Goal: Book appointment/travel/reservation

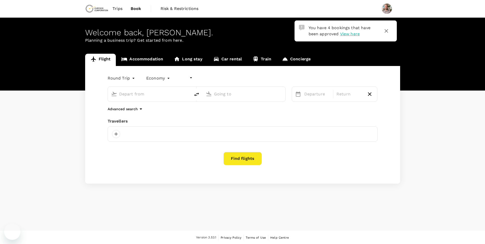
type input "undefined, undefined (any)"
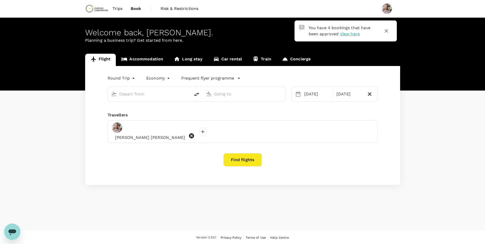
type input "OR Tambo Intl (JNB)"
type input "Windhoek [PERSON_NAME] Intl (WDH)"
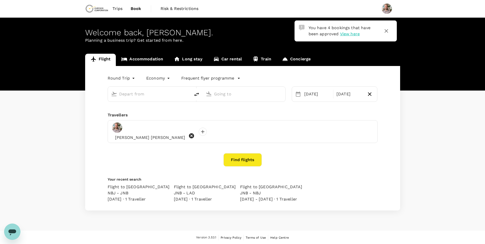
type input "OR Tambo Intl (JNB)"
type input "Windhoek [PERSON_NAME] Intl (WDH)"
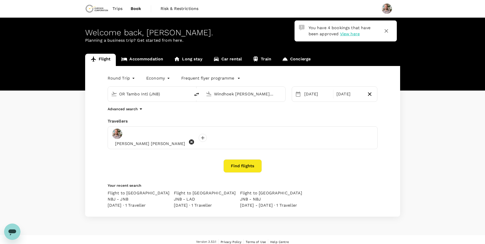
click at [157, 63] on link "Accommodation" at bounding box center [142, 60] width 53 height 12
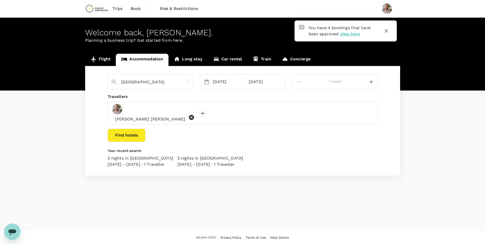
click at [146, 80] on input "[GEOGRAPHIC_DATA]" at bounding box center [148, 82] width 54 height 8
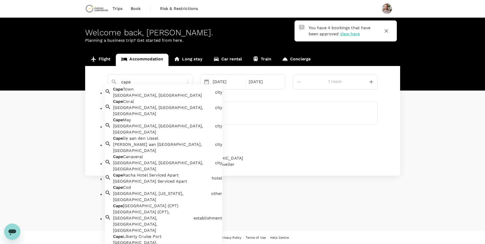
click at [149, 95] on div "[GEOGRAPHIC_DATA] [GEOGRAPHIC_DATA], [GEOGRAPHIC_DATA]" at bounding box center [162, 91] width 102 height 14
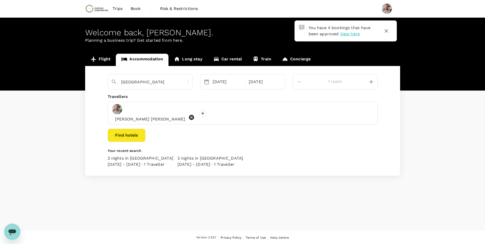
type input "[GEOGRAPHIC_DATA]"
click at [244, 81] on div "[DATE]" at bounding box center [227, 82] width 34 height 10
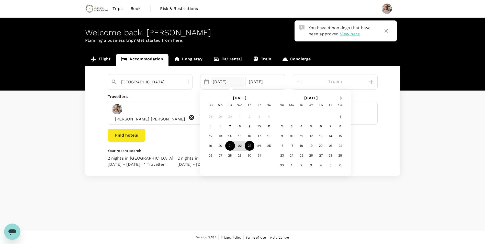
click at [341, 98] on span "Next Month" at bounding box center [341, 98] width 0 height 6
click at [287, 125] on div "8" at bounding box center [282, 126] width 10 height 10
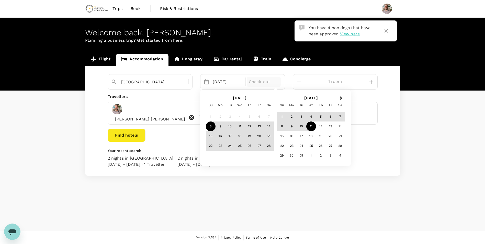
click at [316, 127] on div "11" at bounding box center [311, 126] width 10 height 10
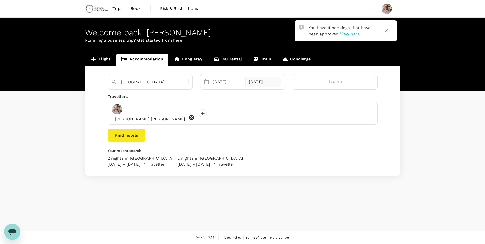
click at [279, 83] on div "[DATE]" at bounding box center [264, 82] width 34 height 10
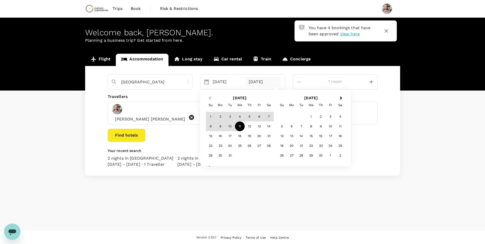
click at [213, 100] on button "Previous Month" at bounding box center [209, 98] width 8 height 8
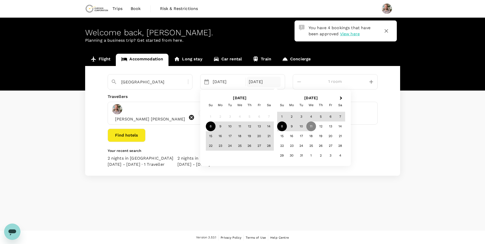
click at [287, 124] on div "8" at bounding box center [282, 126] width 10 height 10
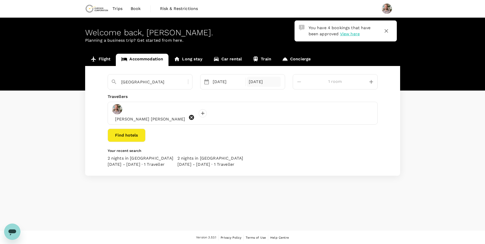
click at [280, 80] on div "[DATE]" at bounding box center [264, 82] width 34 height 10
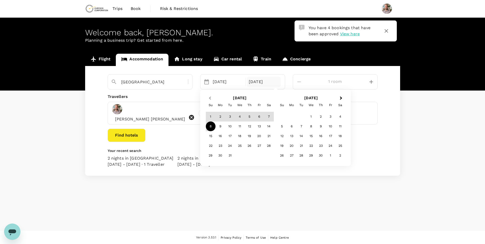
click at [210, 98] on span "Previous Month" at bounding box center [210, 98] width 0 height 6
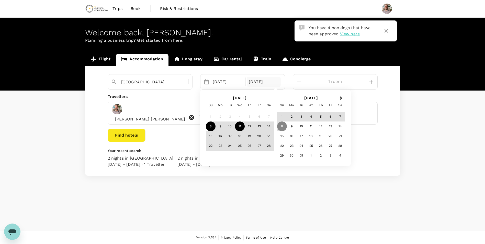
click at [244, 125] on div "11" at bounding box center [240, 126] width 10 height 10
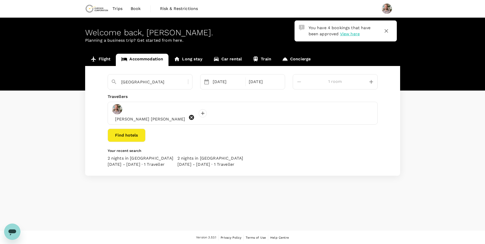
click at [145, 128] on button "Find hotels" at bounding box center [127, 134] width 38 height 13
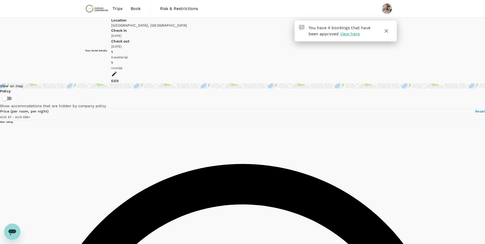
type input "594.63"
type input "45.63"
click at [115, 83] on div "View on map" at bounding box center [242, 85] width 485 height 5
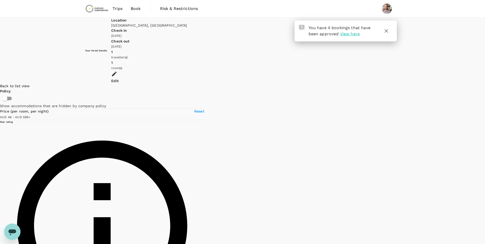
drag, startPoint x: 391, startPoint y: 132, endPoint x: 314, endPoint y: 148, distance: 77.9
drag, startPoint x: 414, startPoint y: 120, endPoint x: 275, endPoint y: 137, distance: 140.0
drag, startPoint x: 349, startPoint y: 110, endPoint x: 306, endPoint y: 173, distance: 75.8
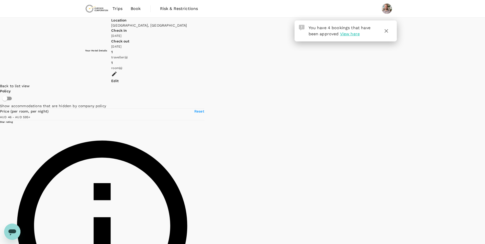
drag, startPoint x: 329, startPoint y: 151, endPoint x: 327, endPoint y: 107, distance: 44.7
drag, startPoint x: 350, startPoint y: 71, endPoint x: 280, endPoint y: 125, distance: 88.1
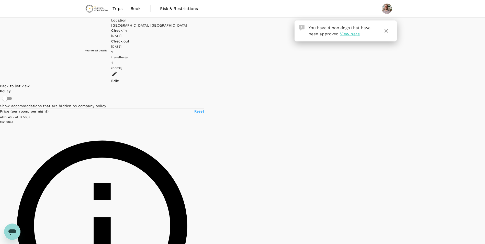
drag, startPoint x: 266, startPoint y: 140, endPoint x: 135, endPoint y: 195, distance: 142.3
drag, startPoint x: 266, startPoint y: 112, endPoint x: 411, endPoint y: 37, distance: 163.0
drag, startPoint x: 248, startPoint y: 134, endPoint x: 403, endPoint y: 74, distance: 166.2
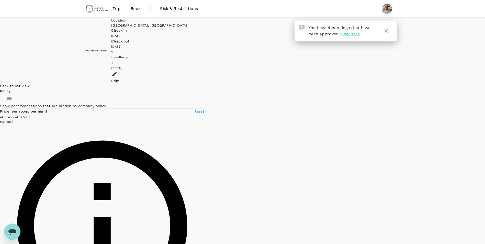
drag, startPoint x: 308, startPoint y: 98, endPoint x: 395, endPoint y: 153, distance: 103.0
drag, startPoint x: 279, startPoint y: 100, endPoint x: 253, endPoint y: 170, distance: 74.7
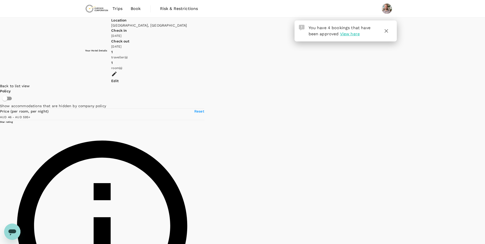
drag, startPoint x: 253, startPoint y: 171, endPoint x: 264, endPoint y: 145, distance: 28.3
drag, startPoint x: 310, startPoint y: 139, endPoint x: 250, endPoint y: 90, distance: 77.6
drag, startPoint x: 350, startPoint y: 173, endPoint x: 316, endPoint y: 118, distance: 64.4
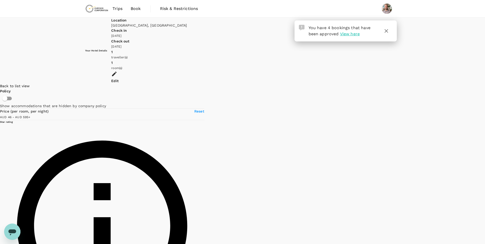
drag, startPoint x: 381, startPoint y: 126, endPoint x: 264, endPoint y: 120, distance: 117.5
drag, startPoint x: 372, startPoint y: 116, endPoint x: 489, endPoint y: 74, distance: 125.1
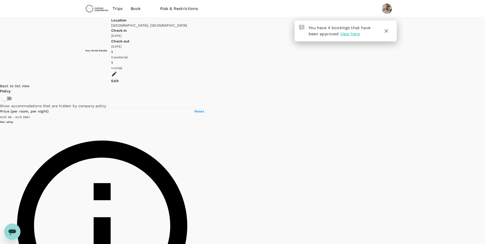
drag, startPoint x: 236, startPoint y: 110, endPoint x: 289, endPoint y: 255, distance: 153.9
drag, startPoint x: 379, startPoint y: 206, endPoint x: 382, endPoint y: 97, distance: 108.9
drag, startPoint x: 253, startPoint y: 76, endPoint x: 285, endPoint y: 203, distance: 130.9
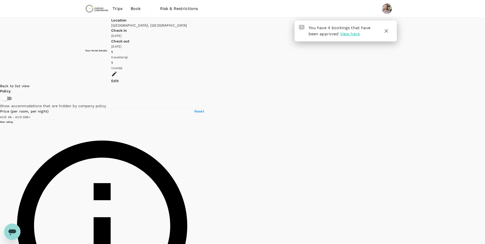
drag, startPoint x: 232, startPoint y: 171, endPoint x: 259, endPoint y: 145, distance: 36.7
type input "594.63"
